Goal: Book appointment/travel/reservation

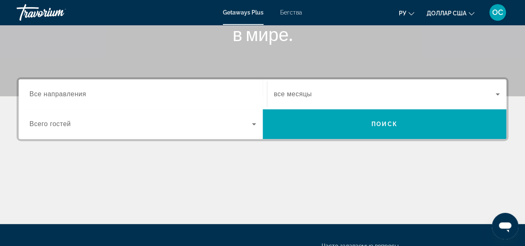
scroll to position [166, 0]
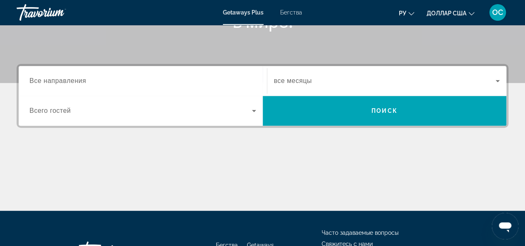
click at [169, 129] on div "Destination Все направления Start Month все месяцы Occupancy Всего гостей Поиск" at bounding box center [262, 137] width 525 height 147
click at [61, 85] on input "Destination Все направления" at bounding box center [142, 81] width 227 height 10
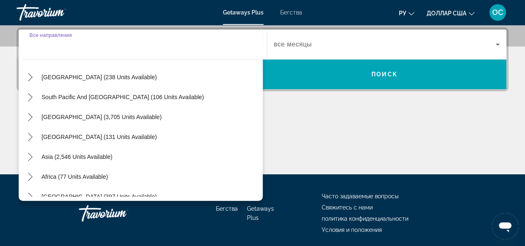
scroll to position [134, 0]
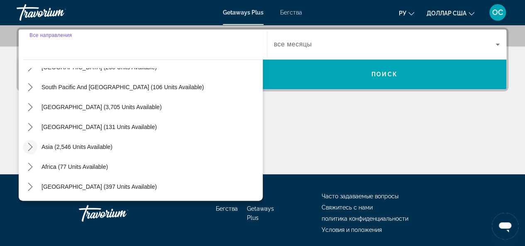
click at [29, 147] on icon "Toggle Asia (2,546 units available) submenu" at bounding box center [30, 147] width 8 height 8
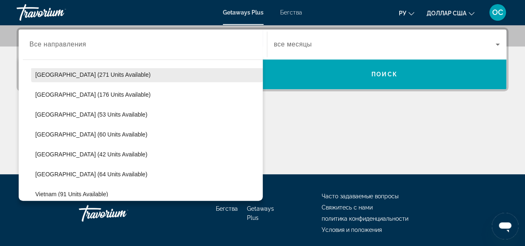
scroll to position [334, 0]
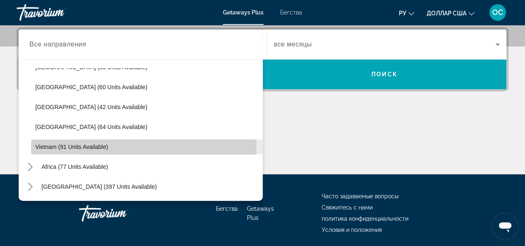
click at [60, 146] on span "Vietnam (91 units available)" at bounding box center [71, 147] width 73 height 7
type input "**********"
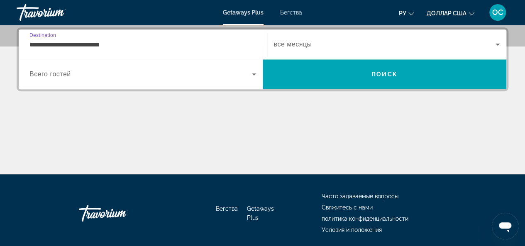
click at [252, 73] on icon "Виджет поиска" at bounding box center [254, 74] width 10 height 10
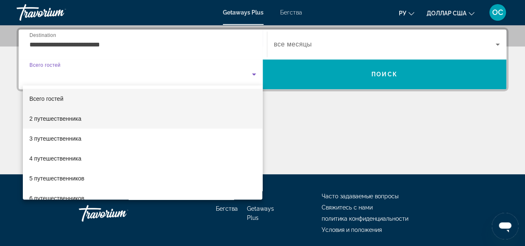
click at [79, 119] on font "2 путешественника" at bounding box center [55, 118] width 52 height 7
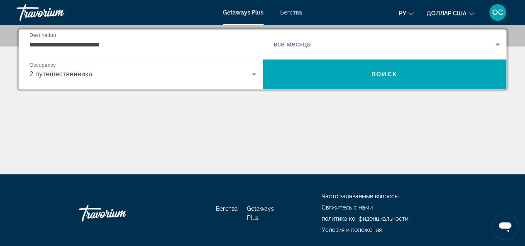
click at [499, 46] on icon "Виджет поиска" at bounding box center [498, 44] width 10 height 10
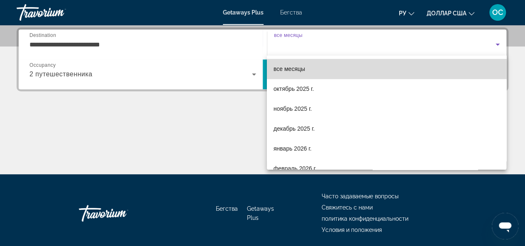
click at [476, 67] on mat-option "все месяцы" at bounding box center [387, 69] width 240 height 20
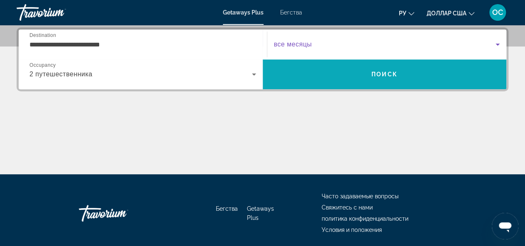
click at [393, 75] on span "Поиск" at bounding box center [385, 74] width 26 height 7
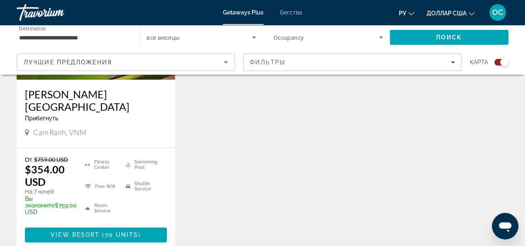
scroll to position [415, 0]
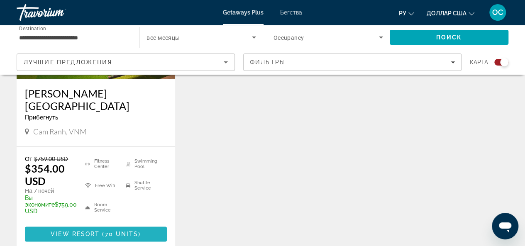
click at [83, 231] on span "View Resort" at bounding box center [75, 234] width 49 height 7
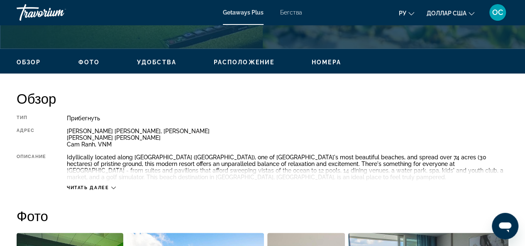
scroll to position [374, 0]
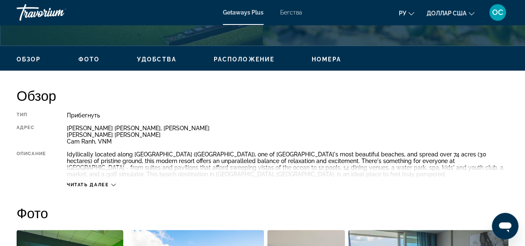
click at [103, 184] on span "Читать далее" at bounding box center [88, 184] width 42 height 5
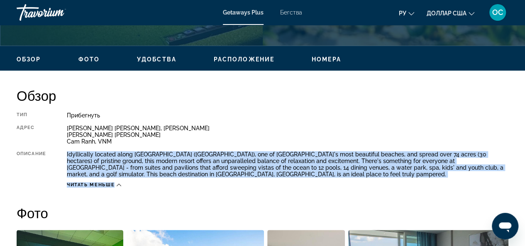
drag, startPoint x: 64, startPoint y: 154, endPoint x: 276, endPoint y: 181, distance: 213.9
click at [276, 181] on div "Тип Прибегнуть Все включено Нет «все включено» Адрес [PERSON_NAME] [PERSON_NAME…" at bounding box center [263, 150] width 492 height 76
click at [115, 188] on div at bounding box center [115, 188] width 0 height 0
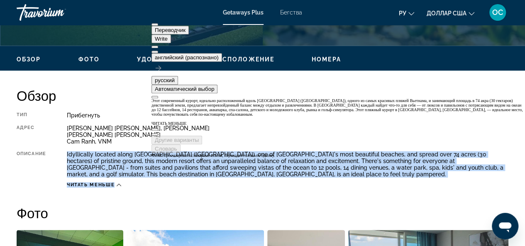
drag, startPoint x: 369, startPoint y: 32, endPoint x: 356, endPoint y: 50, distance: 23.2
click at [158, 51] on button at bounding box center [155, 52] width 7 height 2
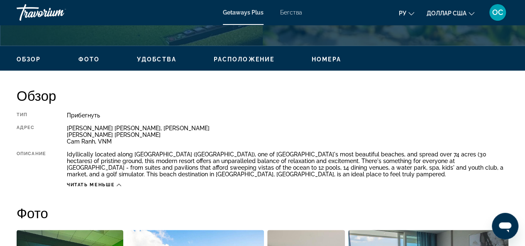
click at [317, 118] on div "Прибегнуть" at bounding box center [288, 115] width 442 height 7
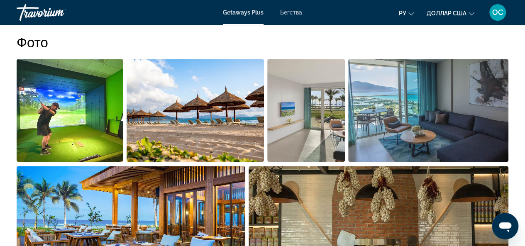
scroll to position [498, 0]
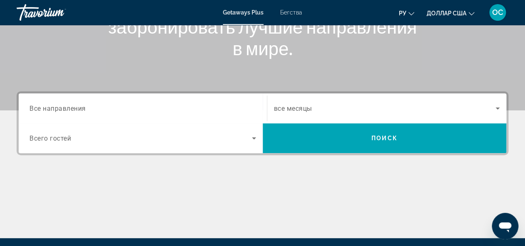
scroll to position [208, 0]
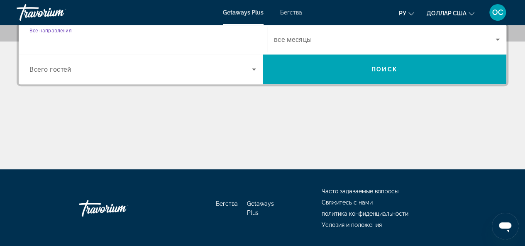
click at [94, 38] on input "Destination Все направления" at bounding box center [142, 40] width 227 height 10
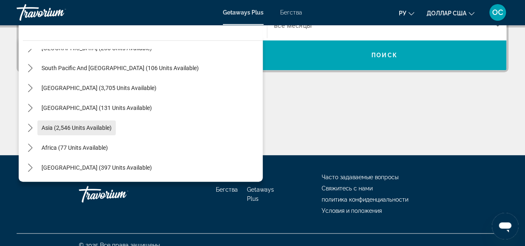
scroll to position [232, 0]
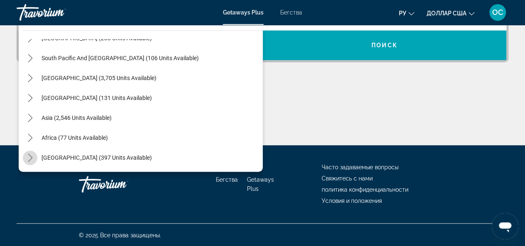
click at [29, 156] on icon "Toggle Middle East (397 units available) submenu" at bounding box center [30, 158] width 8 height 8
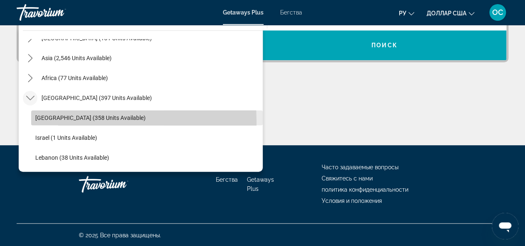
click at [51, 121] on span "Select destination: Egypt (358 units available)" at bounding box center [147, 118] width 232 height 20
type input "**********"
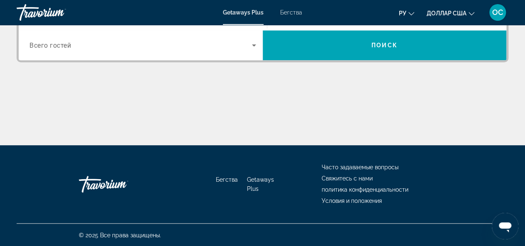
scroll to position [203, 0]
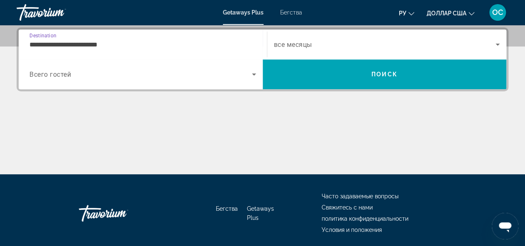
click at [252, 75] on icon "Search widget" at bounding box center [254, 74] width 10 height 10
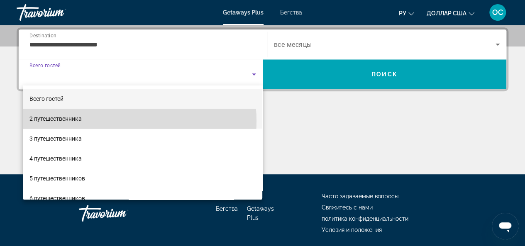
click at [112, 121] on mat-option "2 путешественника" at bounding box center [143, 119] width 240 height 20
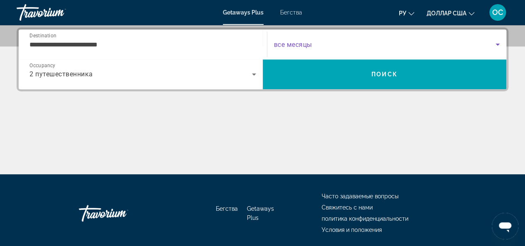
click at [496, 42] on icon "Search widget" at bounding box center [498, 44] width 10 height 10
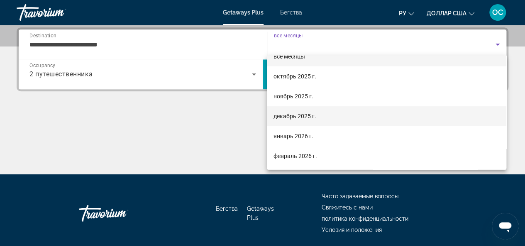
scroll to position [0, 0]
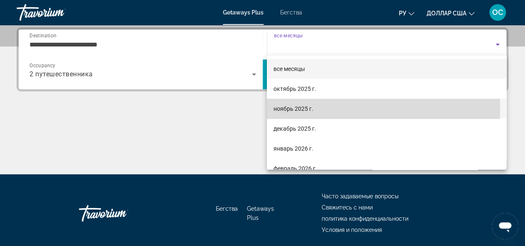
click at [303, 108] on font "ноябрь 2025 г." at bounding box center [294, 108] width 40 height 7
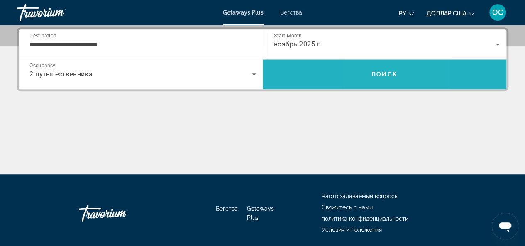
click at [373, 80] on span "Search" at bounding box center [385, 74] width 244 height 20
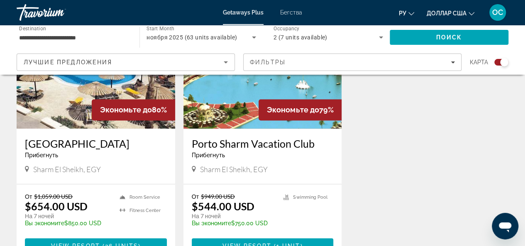
scroll to position [743, 0]
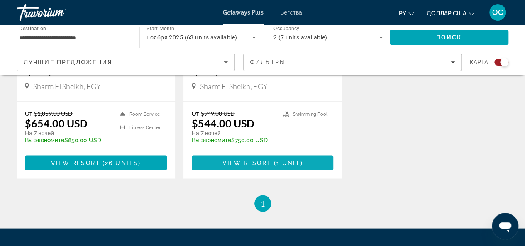
click at [228, 163] on span "View Resort" at bounding box center [246, 162] width 49 height 7
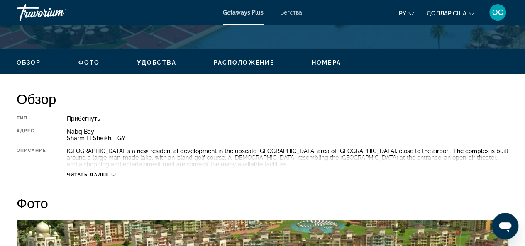
scroll to position [457, 0]
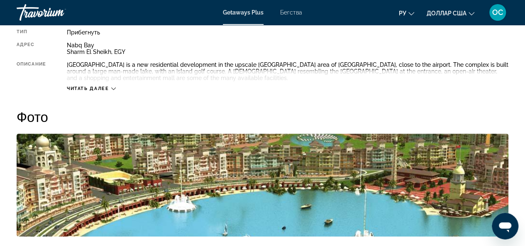
click at [109, 91] on span "Читать далее" at bounding box center [88, 88] width 42 height 5
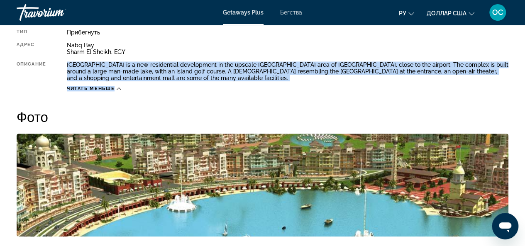
drag, startPoint x: 67, startPoint y: 64, endPoint x: 220, endPoint y: 86, distance: 154.7
click at [220, 86] on div "Тип Прибегнуть Все включено Нет «все включено» Адрес Nabq Bay [GEOGRAPHIC_DATA]…" at bounding box center [263, 60] width 492 height 63
click at [115, 92] on div at bounding box center [115, 92] width 0 height 0
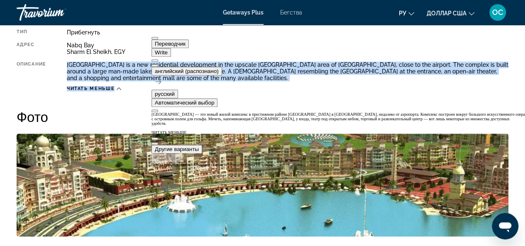
click at [158, 64] on button at bounding box center [155, 65] width 7 height 2
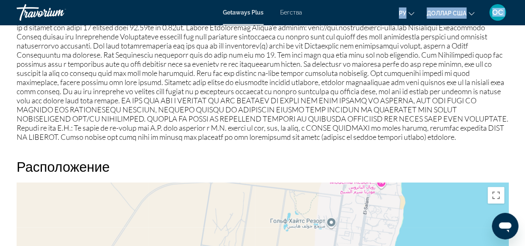
scroll to position [934, 0]
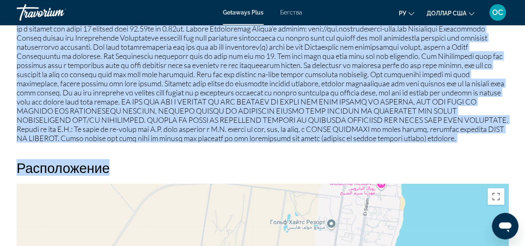
drag, startPoint x: 18, startPoint y: 73, endPoint x: 330, endPoint y: 145, distance: 320.7
click at [330, 145] on div "Обзор Тип Прибегнуть Все включено Нет «все включено» Адрес Nabq Bay [GEOGRAPHIC…" at bounding box center [262, 137] width 500 height 1222
click at [313, 117] on p "Основное содержание" at bounding box center [263, 56] width 492 height 174
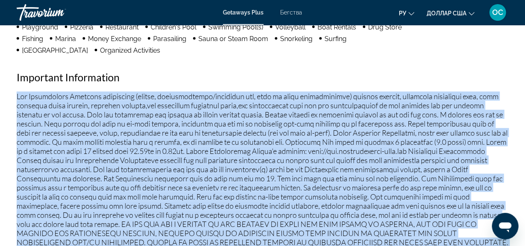
scroll to position [810, 0]
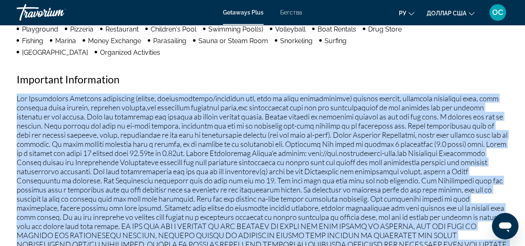
click at [17, 81] on div at bounding box center [17, 81] width 0 height 0
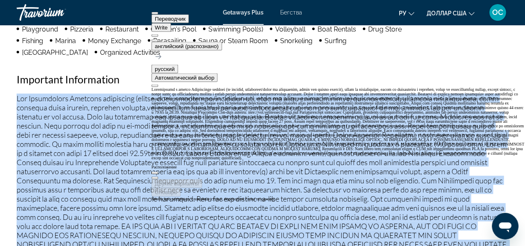
scroll to position [83, 0]
click at [158, 39] on button at bounding box center [155, 40] width 7 height 2
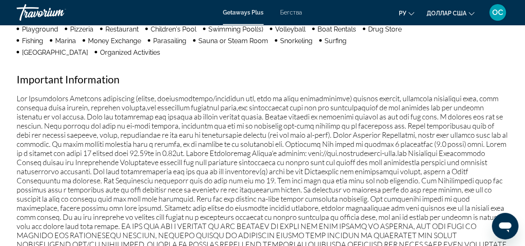
click at [398, 51] on ul "Bicycle Trails Lake Casino Gambling Cinema/Movie Theater Scuba/Skindiving Shuff…" at bounding box center [214, 22] width 394 height 67
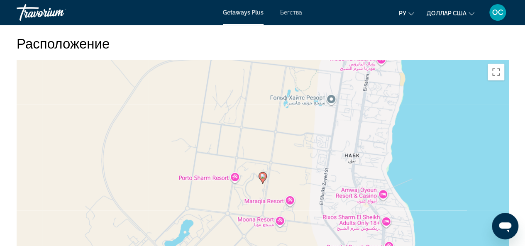
scroll to position [851, 0]
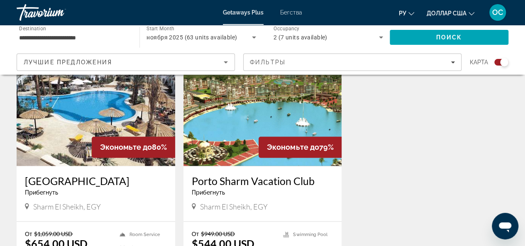
scroll to position [415, 0]
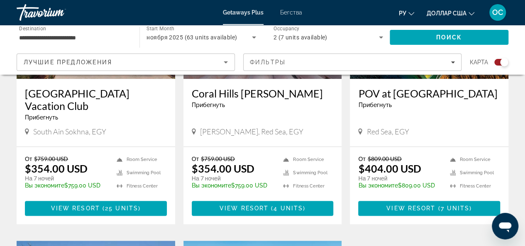
click at [288, 13] on font "Бегства" at bounding box center [291, 12] width 22 height 7
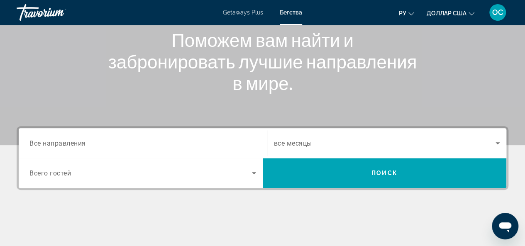
scroll to position [166, 0]
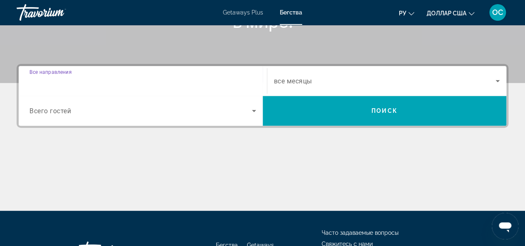
click at [126, 81] on input "Destination Все направления" at bounding box center [142, 81] width 227 height 10
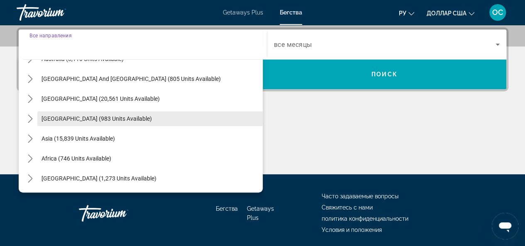
scroll to position [232, 0]
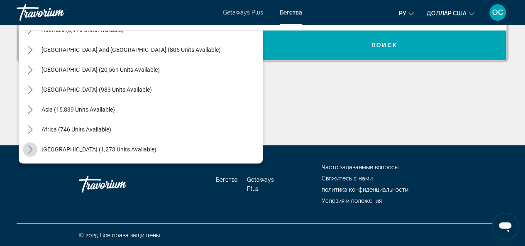
click at [28, 148] on icon "Toggle Middle East (1,273 units available) submenu" at bounding box center [30, 149] width 8 height 8
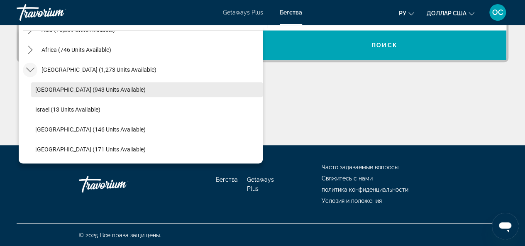
click at [47, 90] on span "[GEOGRAPHIC_DATA] (943 units available)" at bounding box center [90, 89] width 110 height 7
type input "**********"
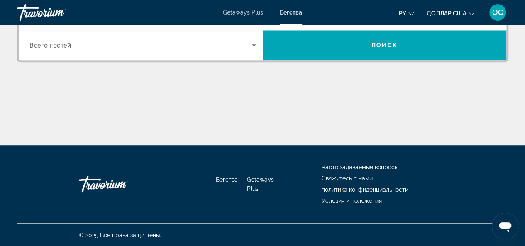
scroll to position [203, 0]
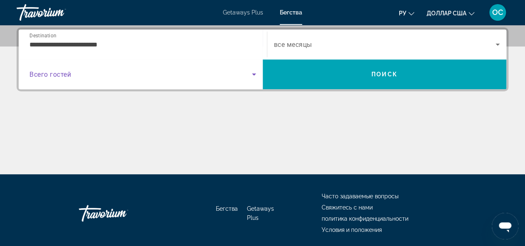
click at [255, 69] on icon "Search widget" at bounding box center [254, 74] width 10 height 10
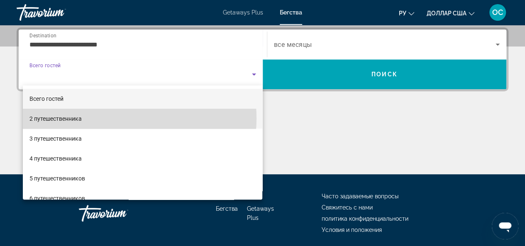
click at [118, 118] on mat-option "2 путешественника" at bounding box center [143, 119] width 240 height 20
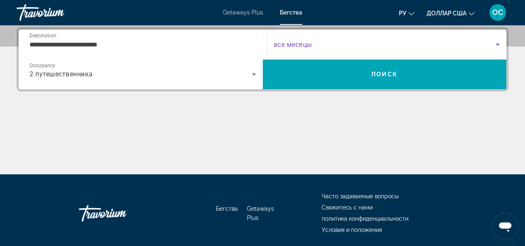
click at [496, 44] on icon "Search widget" at bounding box center [498, 44] width 10 height 10
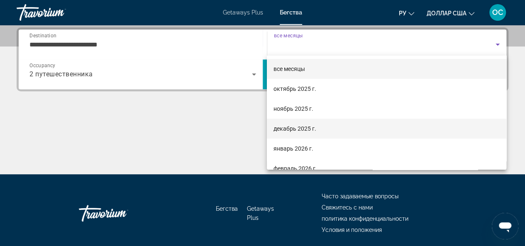
click at [316, 127] on mat-option "декабрь 2025 г." at bounding box center [387, 129] width 240 height 20
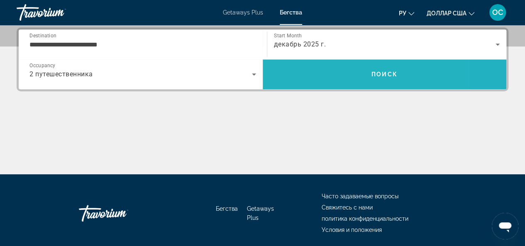
click at [331, 83] on span "Search" at bounding box center [385, 74] width 244 height 20
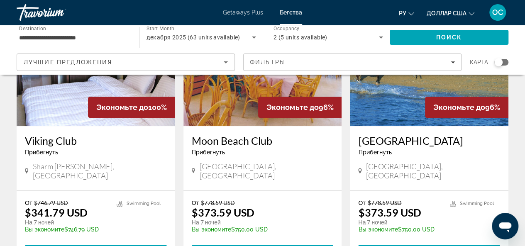
scroll to position [125, 0]
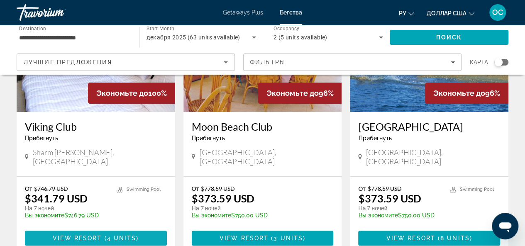
click at [120, 235] on span "4 units" at bounding box center [121, 238] width 29 height 7
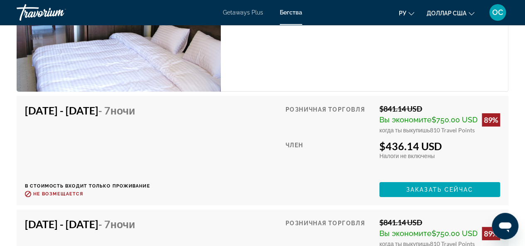
scroll to position [1577, 0]
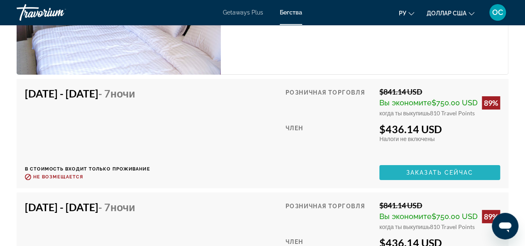
click at [423, 169] on span "Заказать сейчас" at bounding box center [439, 172] width 67 height 7
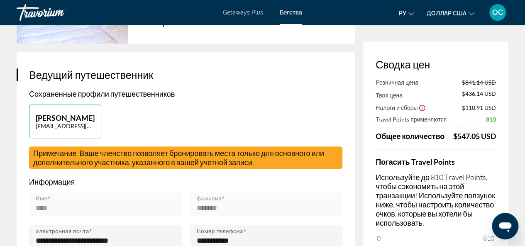
scroll to position [208, 0]
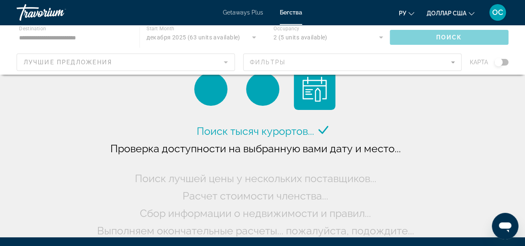
click at [58, 28] on div "Основное содержание" at bounding box center [262, 50] width 525 height 50
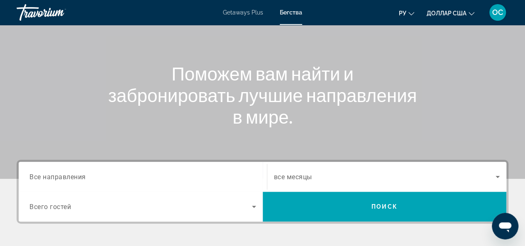
scroll to position [166, 0]
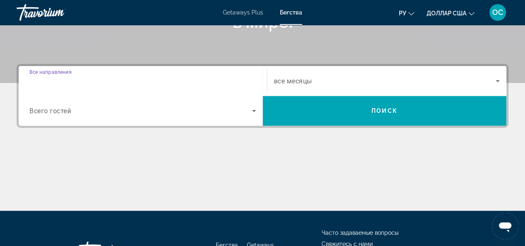
click at [106, 78] on input "Destination Все направления" at bounding box center [142, 81] width 227 height 10
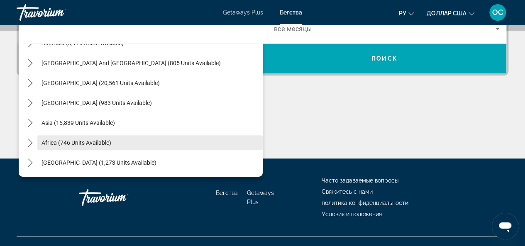
scroll to position [232, 0]
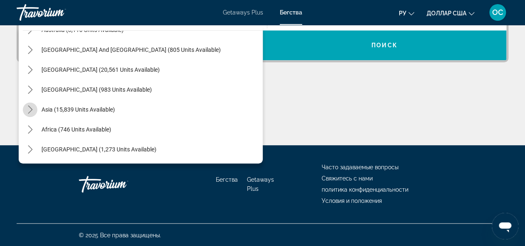
click at [32, 108] on icon "Toggle Asia (15,839 units available) submenu" at bounding box center [30, 109] width 8 height 8
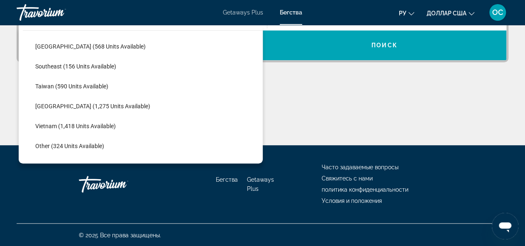
scroll to position [411, 0]
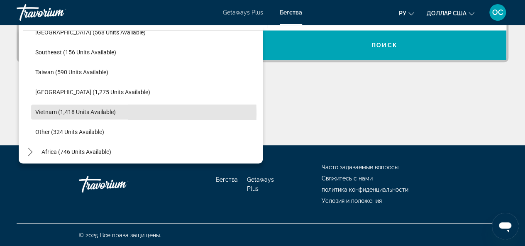
click at [34, 113] on span "Select destination: Vietnam (1,418 units available)" at bounding box center [147, 112] width 232 height 20
type input "**********"
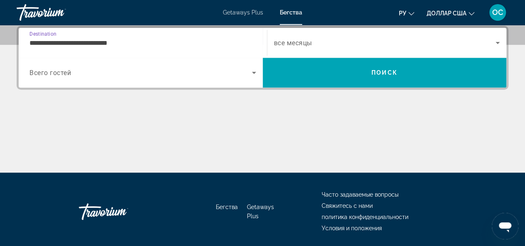
scroll to position [203, 0]
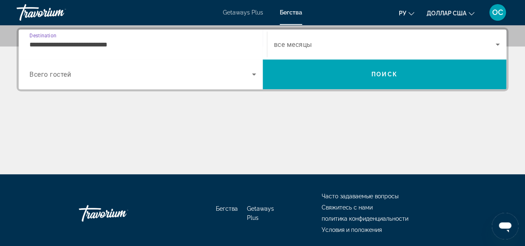
click at [253, 71] on icon "Search widget" at bounding box center [254, 74] width 10 height 10
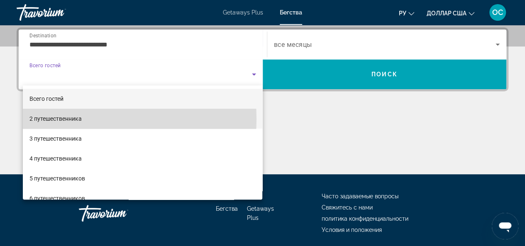
click at [81, 119] on font "2 путешественника" at bounding box center [55, 118] width 52 height 7
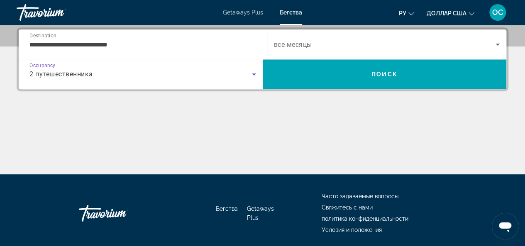
click at [497, 45] on icon "Search widget" at bounding box center [498, 44] width 10 height 10
